Goal: Find specific page/section: Find specific page/section

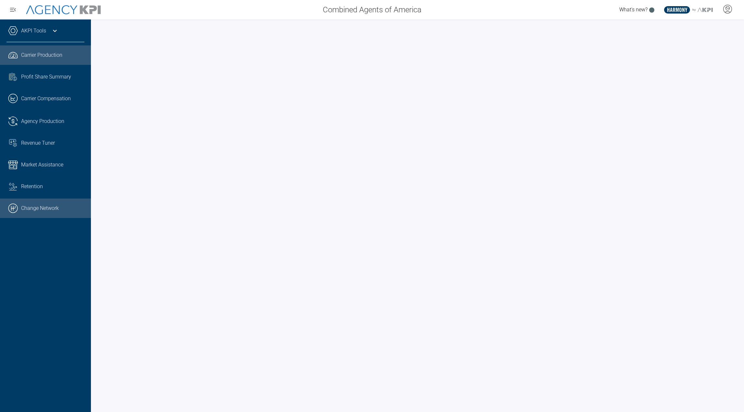
click at [35, 203] on link ".cls-1{fill:none;stroke:#000;stroke-linecap:round;stroke-linejoin:round;stroke-…" at bounding box center [45, 208] width 91 height 19
click at [45, 24] on div "AKPI Tools AMS Data Upload Carrier Mapping Core Production Data Upload Agency C…" at bounding box center [45, 215] width 91 height 393
click at [45, 26] on div "AKPI Tools" at bounding box center [45, 34] width 78 height 16
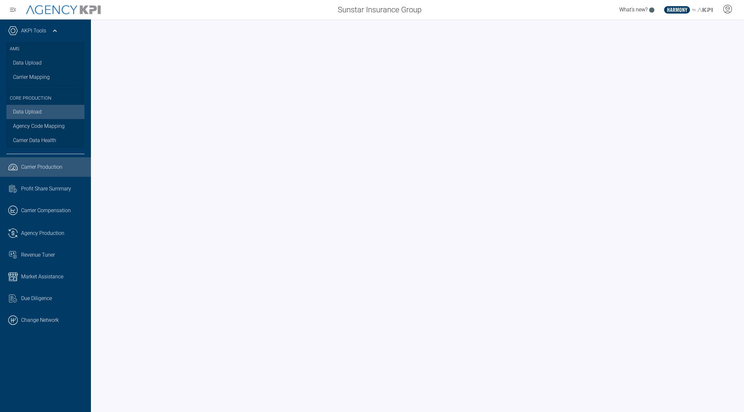
click at [33, 107] on link "Data Upload" at bounding box center [45, 112] width 78 height 14
click at [24, 135] on link "Carrier Data Health" at bounding box center [45, 140] width 78 height 14
